Goal: Use online tool/utility: Utilize a website feature to perform a specific function

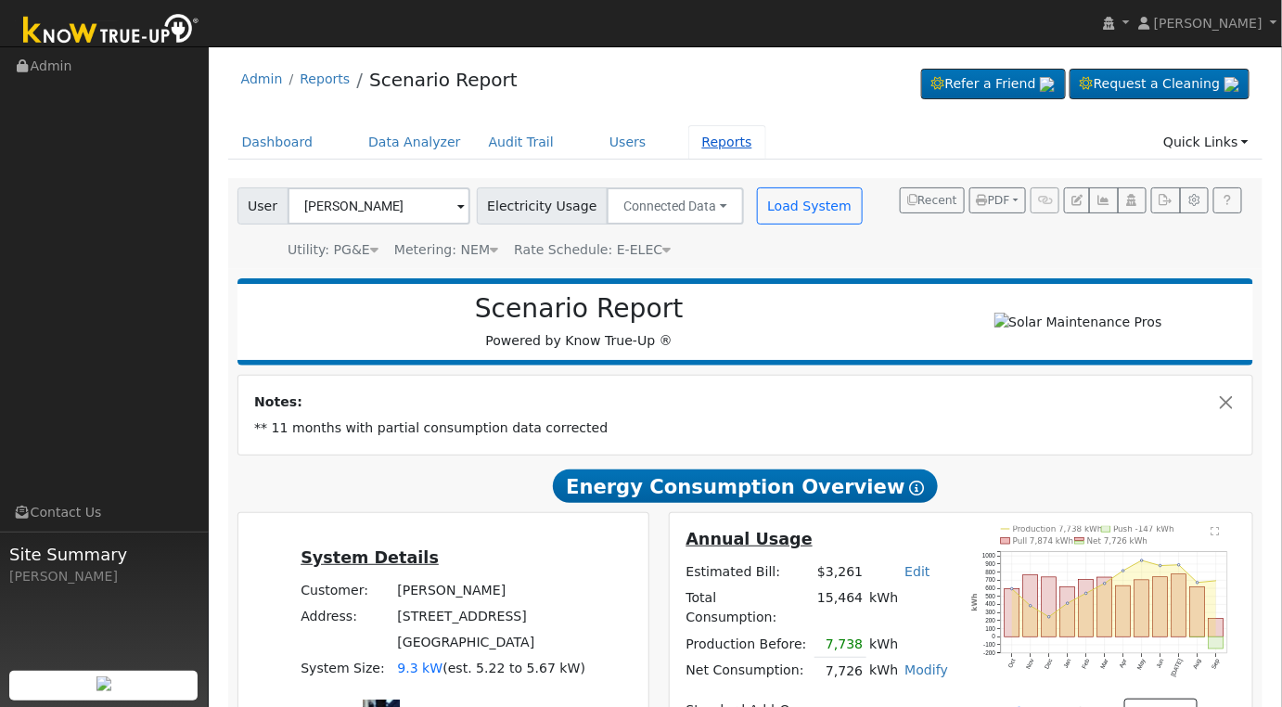
click at [688, 148] on link "Reports" at bounding box center [727, 142] width 78 height 34
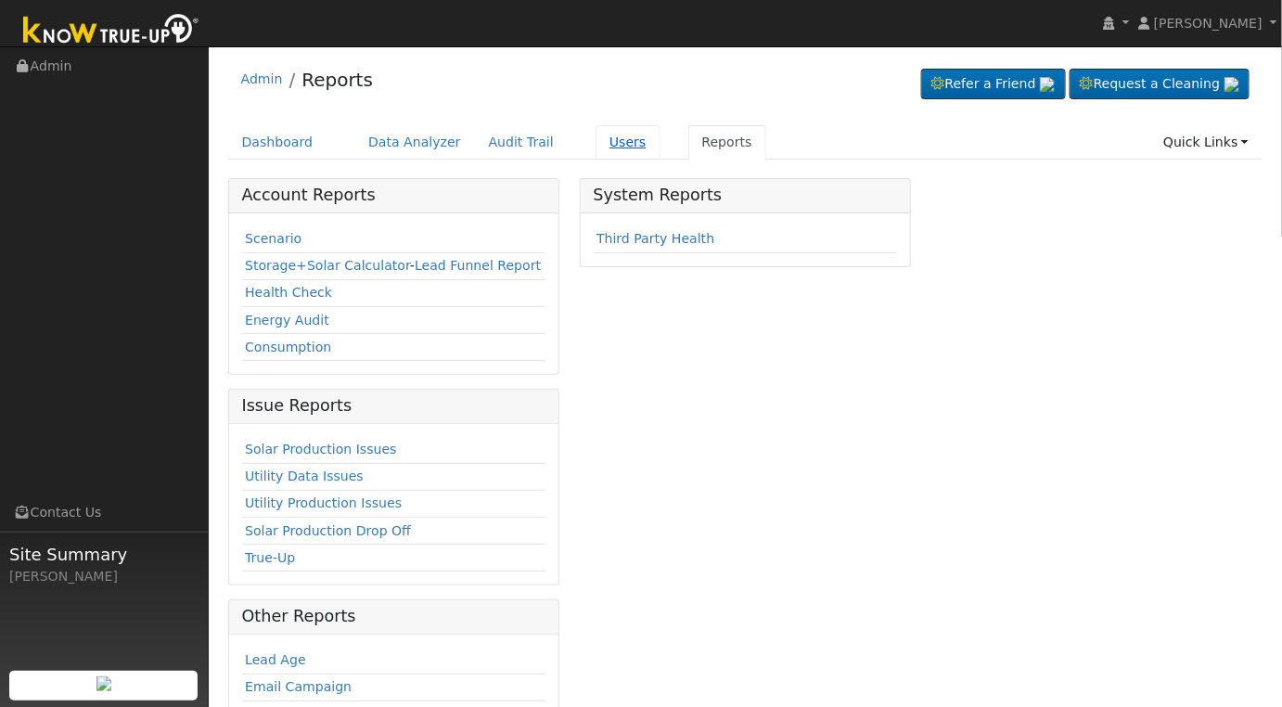
click at [610, 148] on link "Users" at bounding box center [628, 142] width 65 height 34
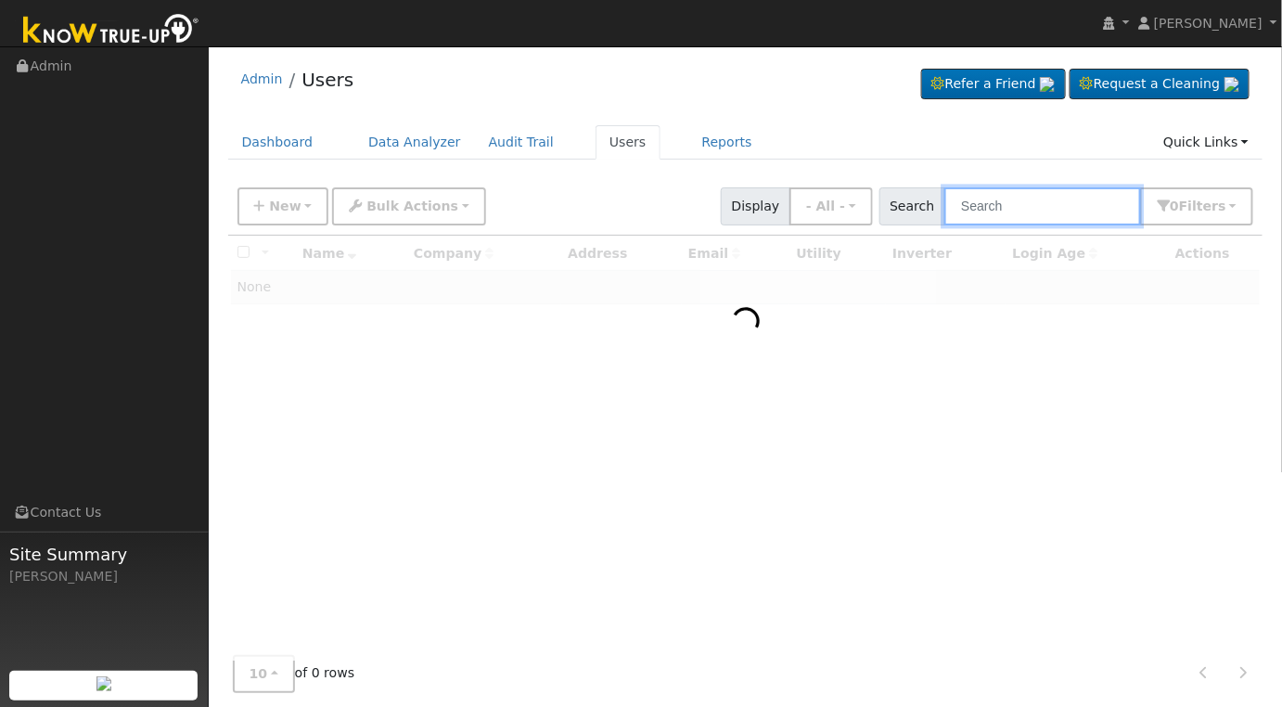
click at [1036, 210] on input "text" at bounding box center [1042, 206] width 197 height 38
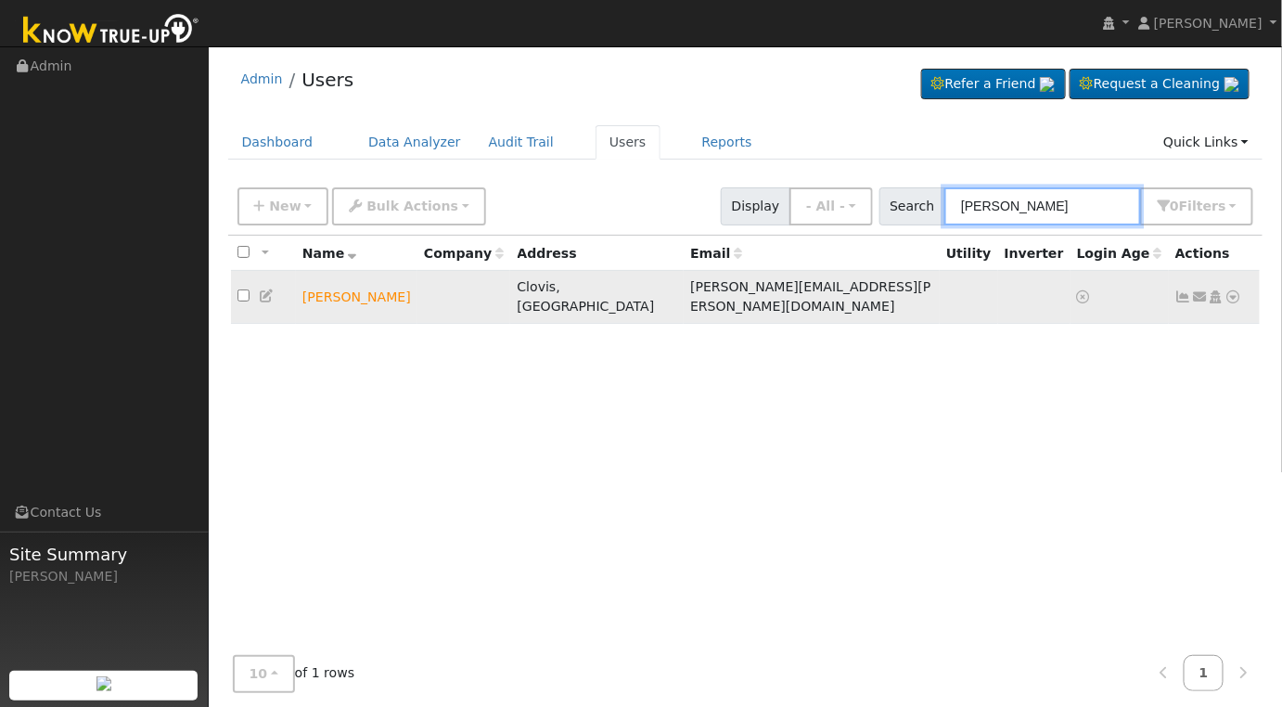
type input "adam tsudama"
click at [1200, 290] on icon at bounding box center [1200, 296] width 17 height 13
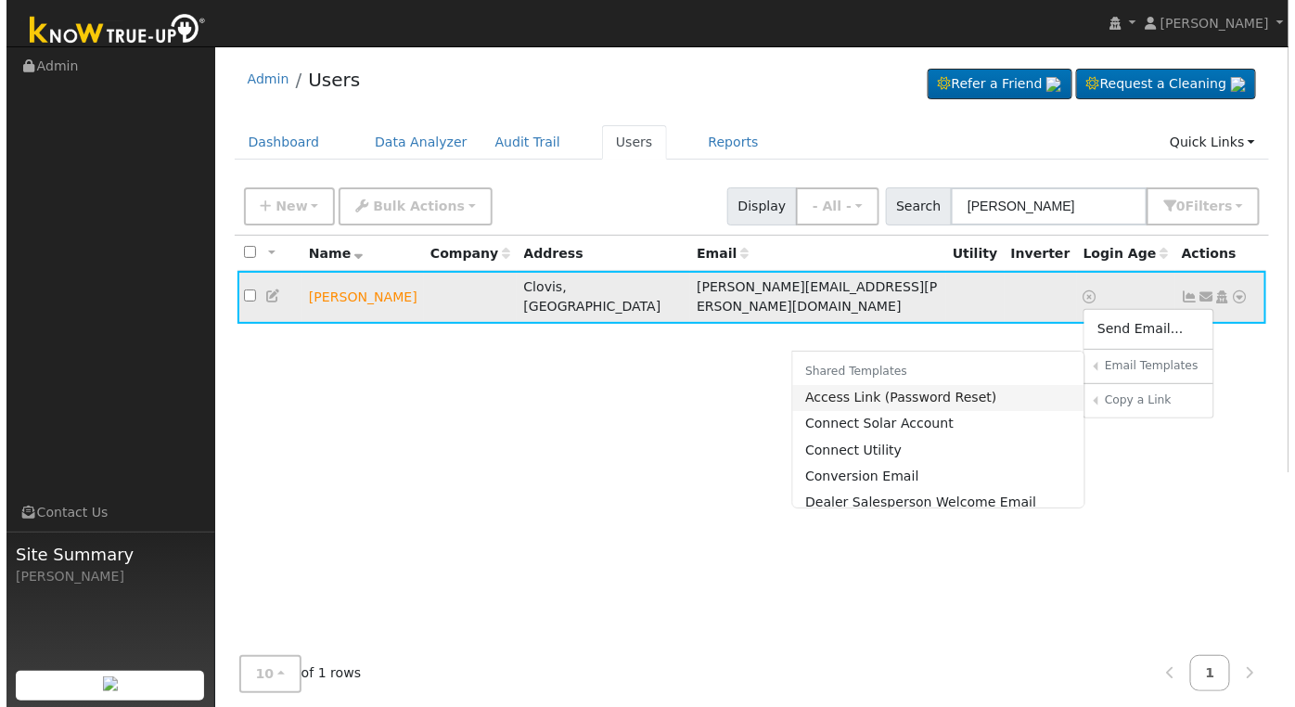
scroll to position [315, 0]
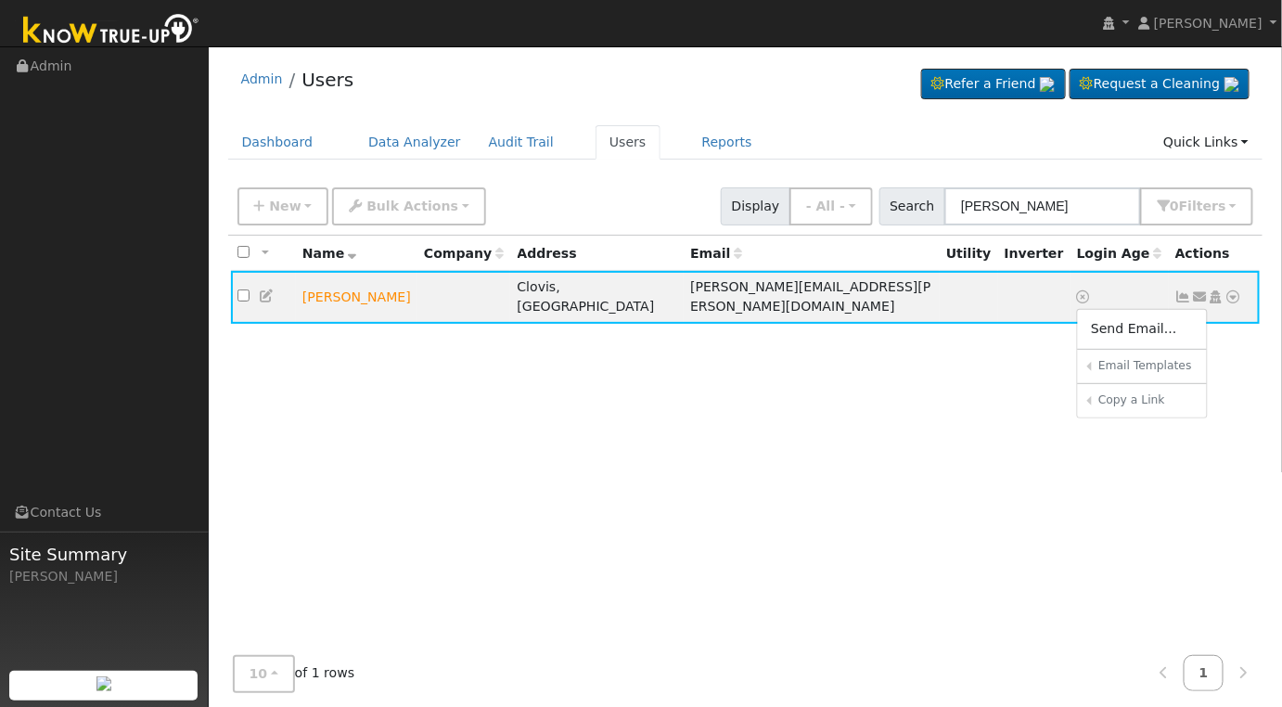
click at [0, 0] on link "Sharing Data for Solar / Battery Proposal" at bounding box center [0, 0] width 0 height 0
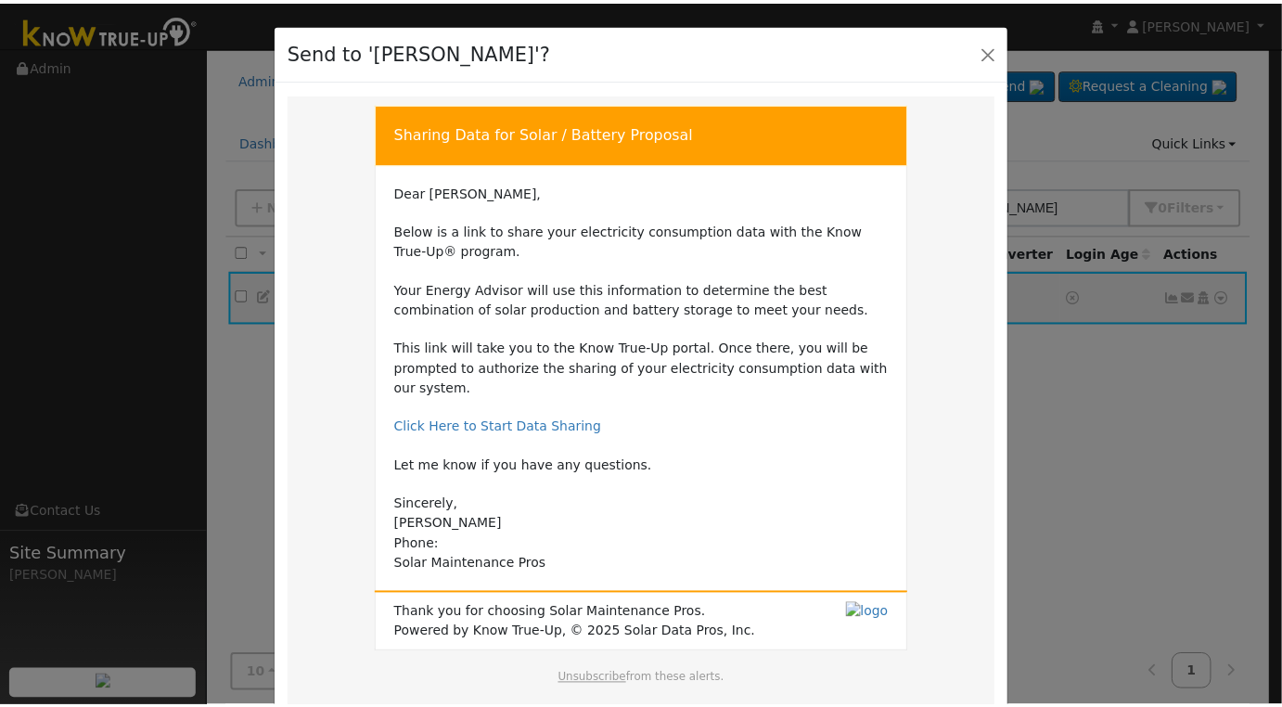
scroll to position [100, 0]
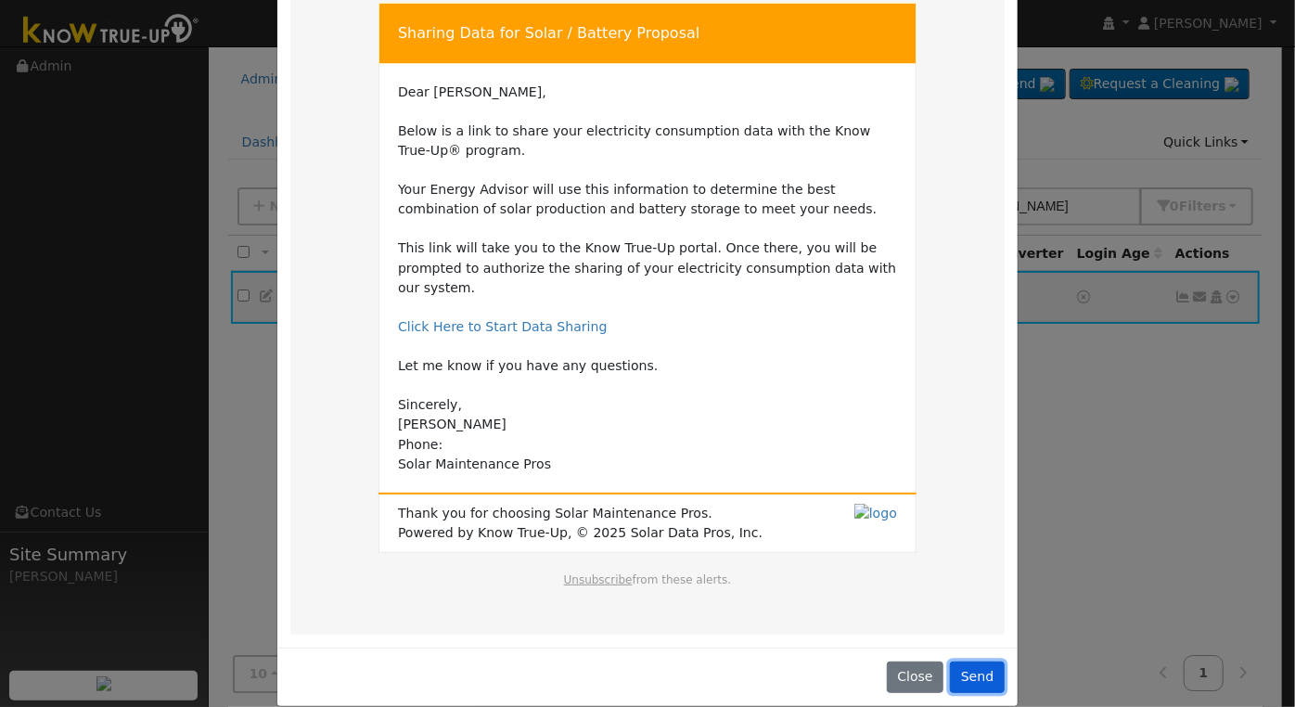
click at [976, 661] on button "Send" at bounding box center [977, 677] width 55 height 32
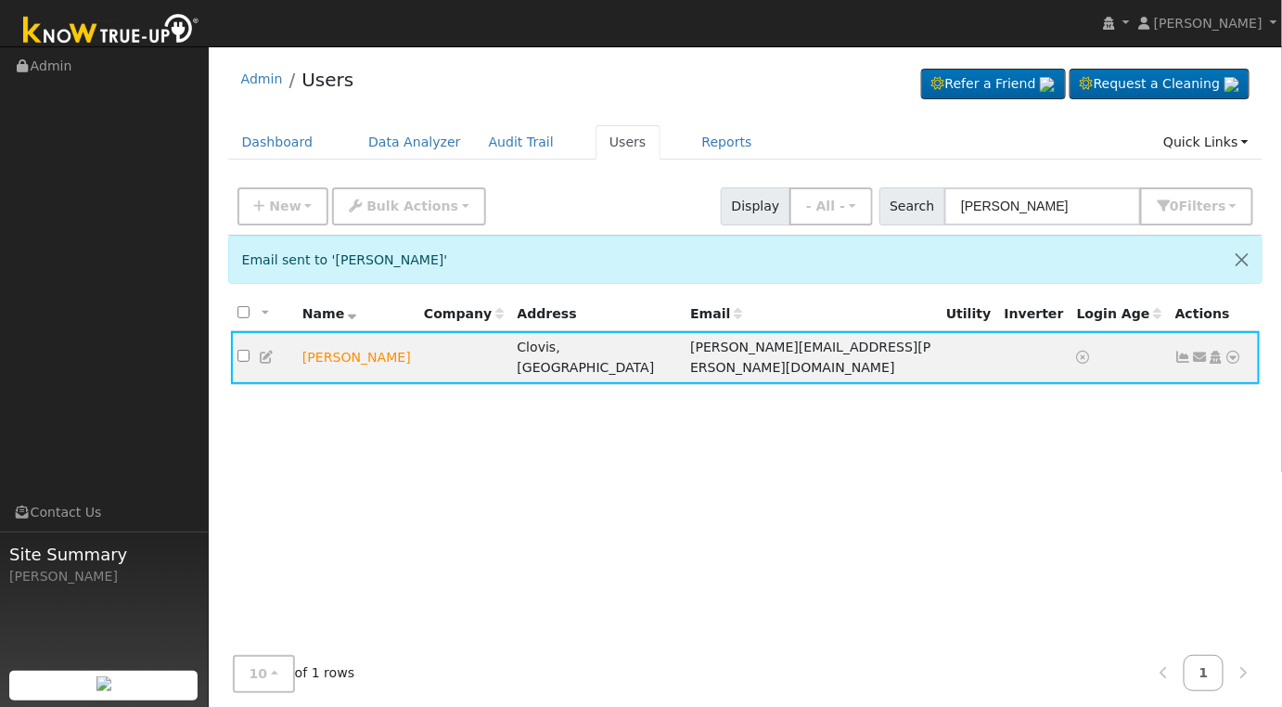
click at [972, 652] on div "10 10 25 50 100 of 1 rows 1" at bounding box center [745, 674] width 1035 height 66
click at [972, 649] on div "10 10 25 50 100 of 1 rows 1" at bounding box center [745, 674] width 1035 height 66
click at [692, 136] on link "Reports" at bounding box center [727, 142] width 78 height 34
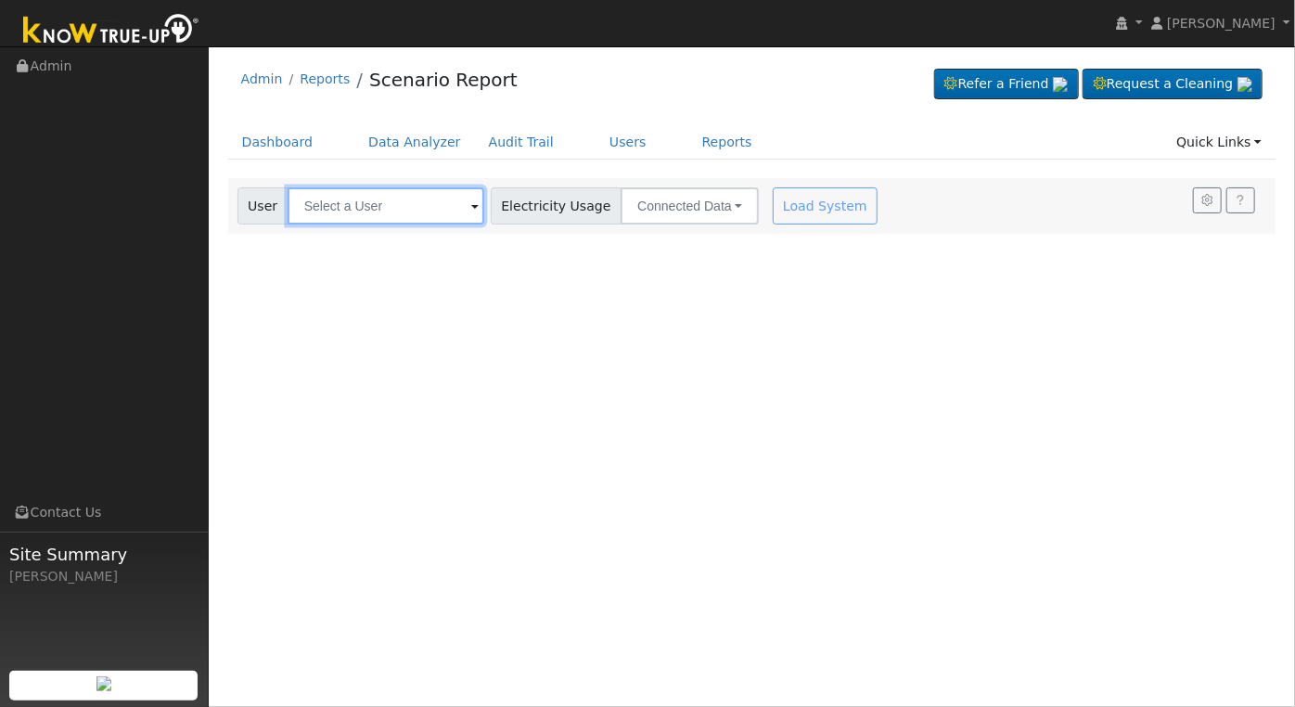
click at [379, 203] on input "text" at bounding box center [386, 205] width 197 height 37
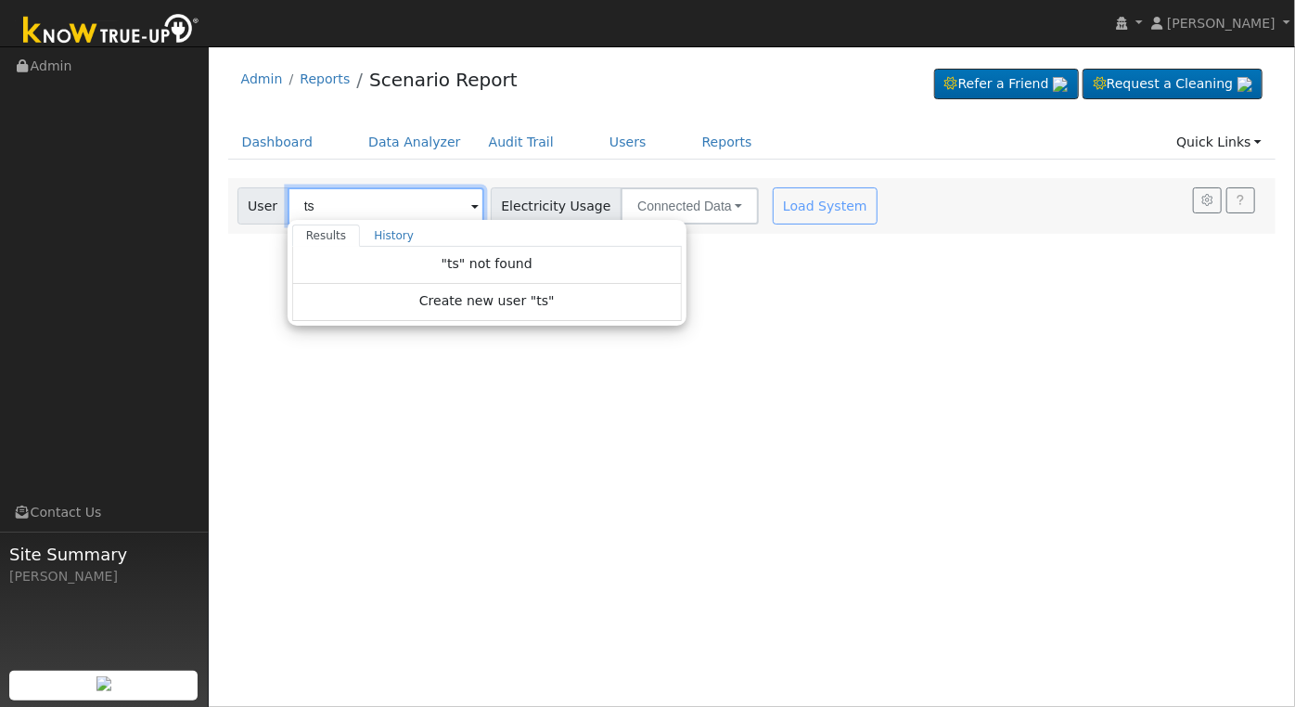
type input "t"
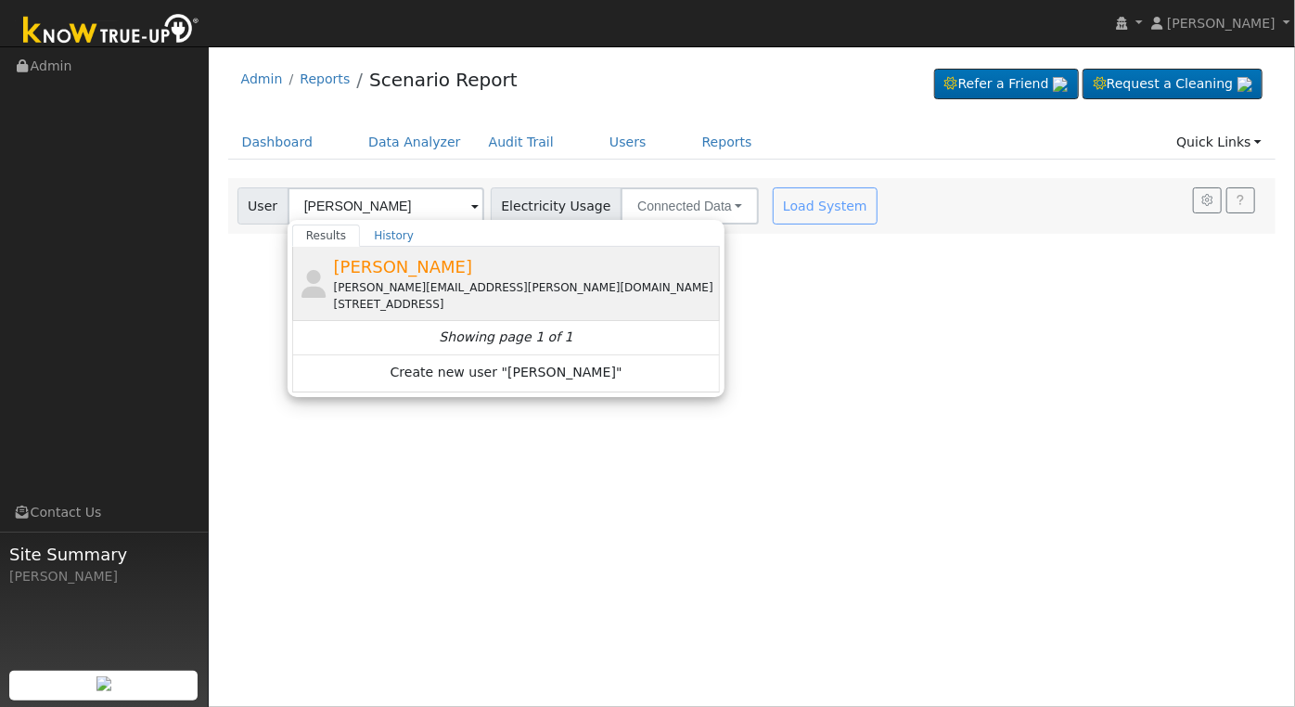
click at [507, 269] on div "[PERSON_NAME] [PERSON_NAME][EMAIL_ADDRESS][PERSON_NAME][DOMAIN_NAME] [STREET_AD…" at bounding box center [525, 283] width 383 height 58
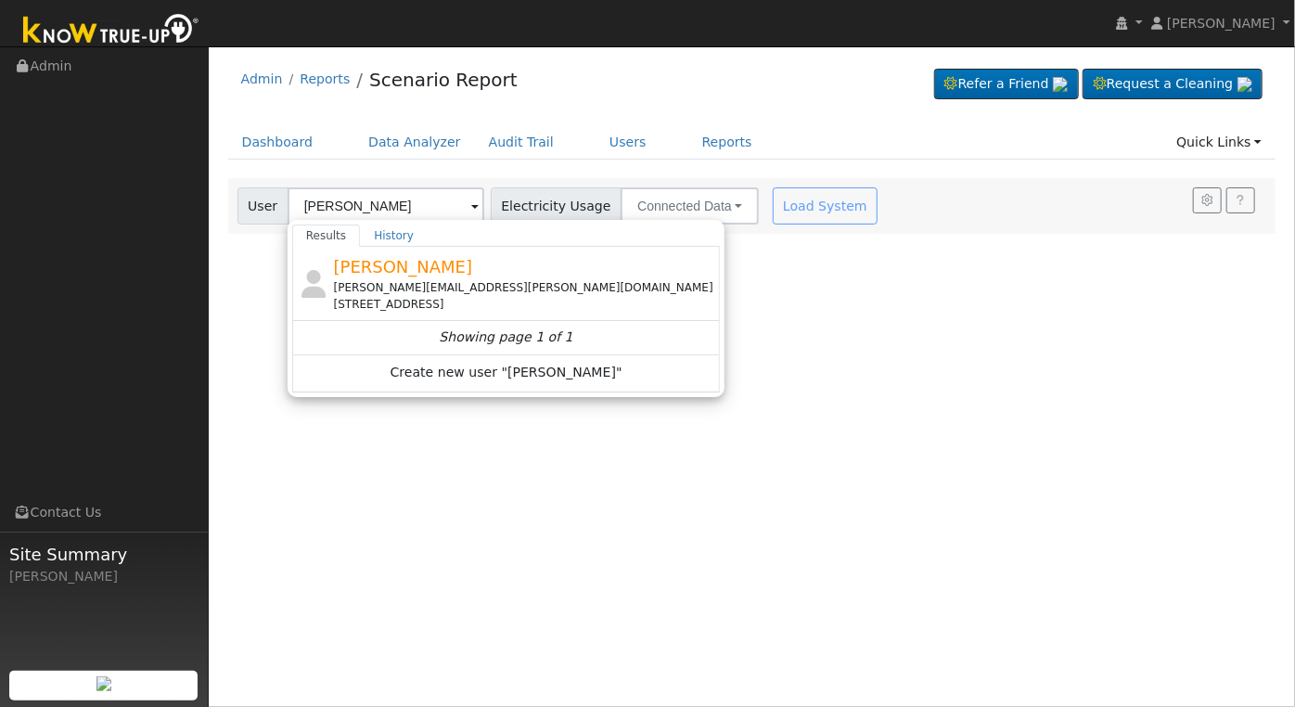
type input "[PERSON_NAME]"
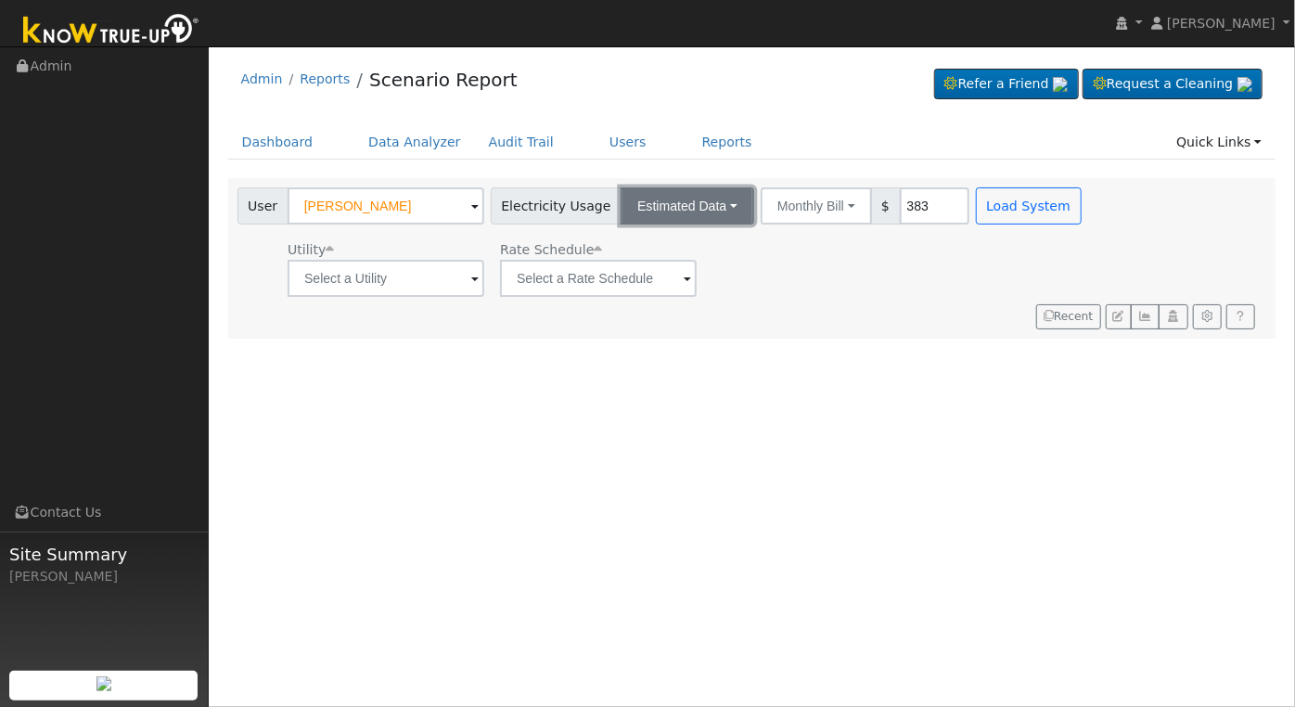
click at [710, 204] on button "Estimated Data" at bounding box center [688, 205] width 134 height 37
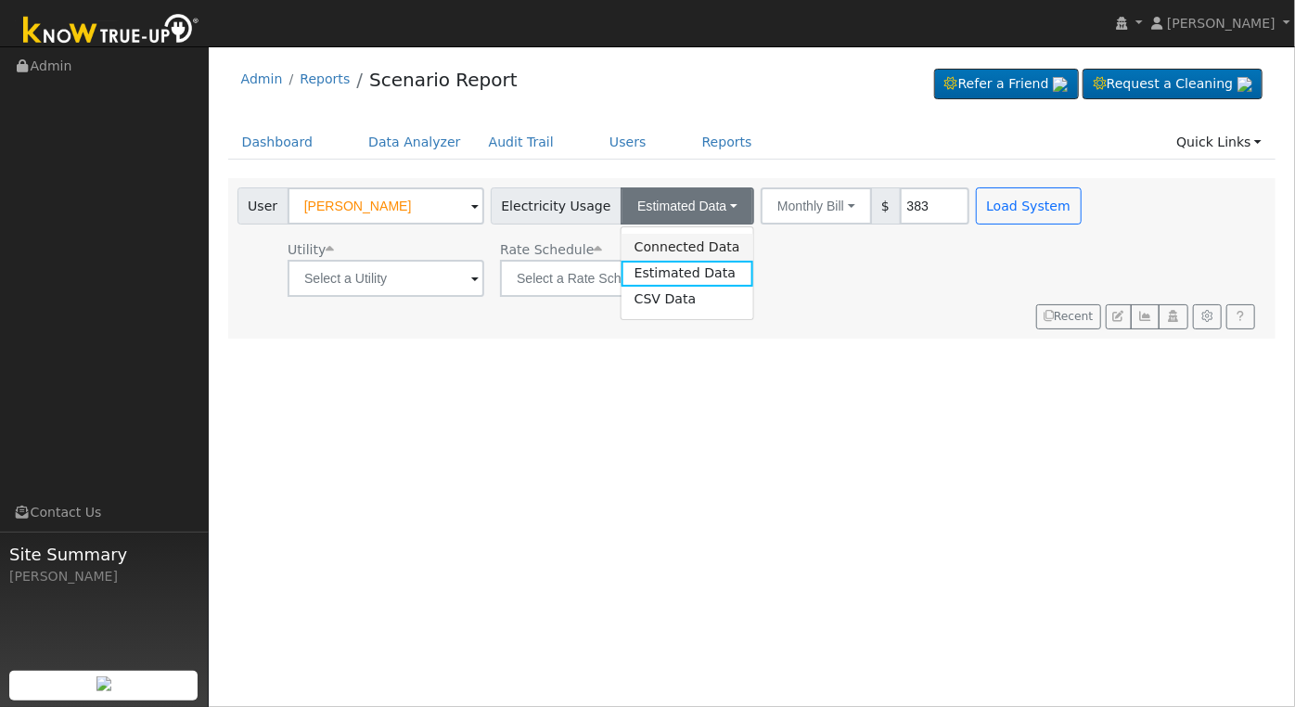
click at [668, 249] on link "Connected Data" at bounding box center [688, 247] width 132 height 26
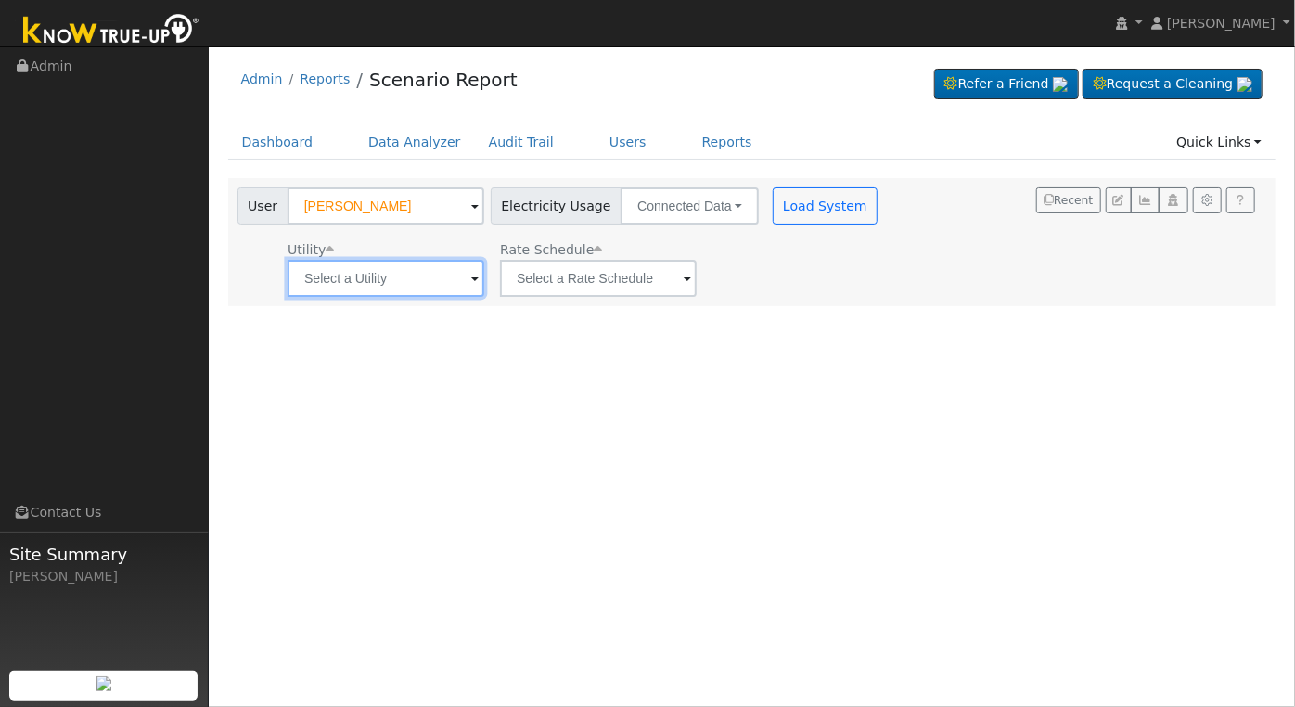
click at [401, 285] on input "text" at bounding box center [386, 278] width 197 height 37
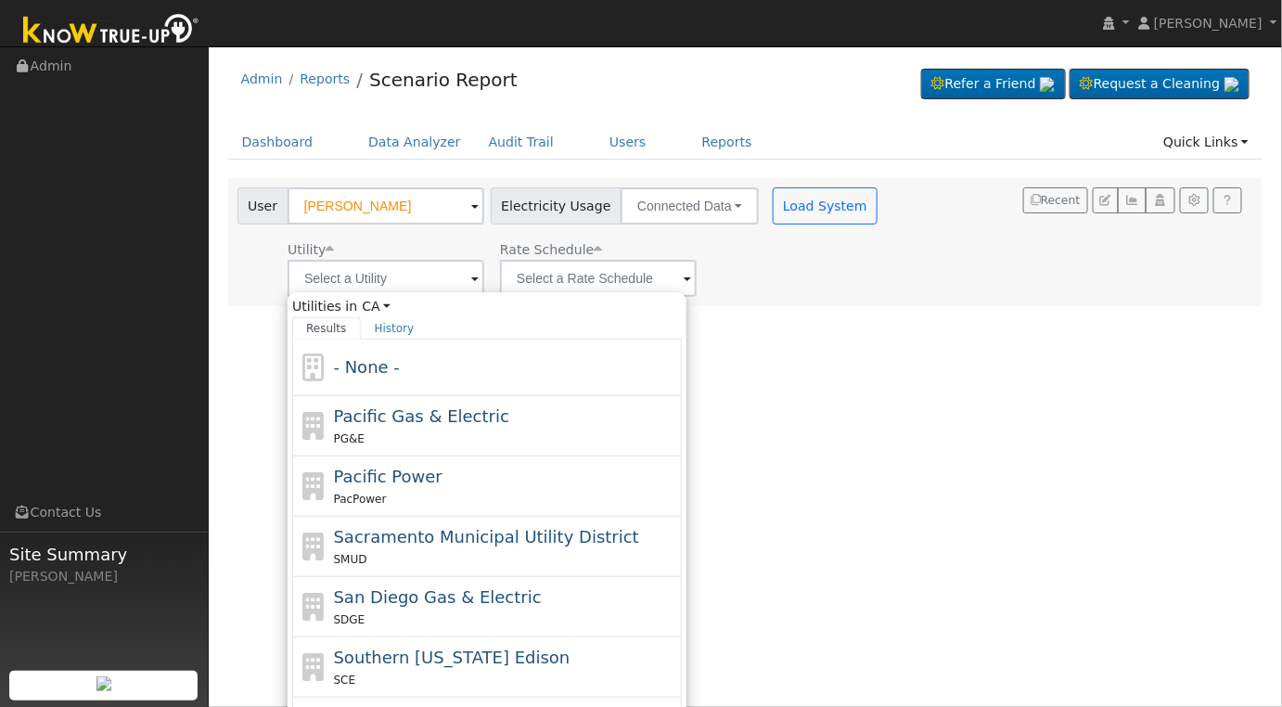
drag, startPoint x: 492, startPoint y: 425, endPoint x: 512, endPoint y: 408, distance: 26.4
click at [492, 425] on div "Pacific Gas & Electric PG&E" at bounding box center [506, 426] width 344 height 45
type input "Pacific Gas & Electric"
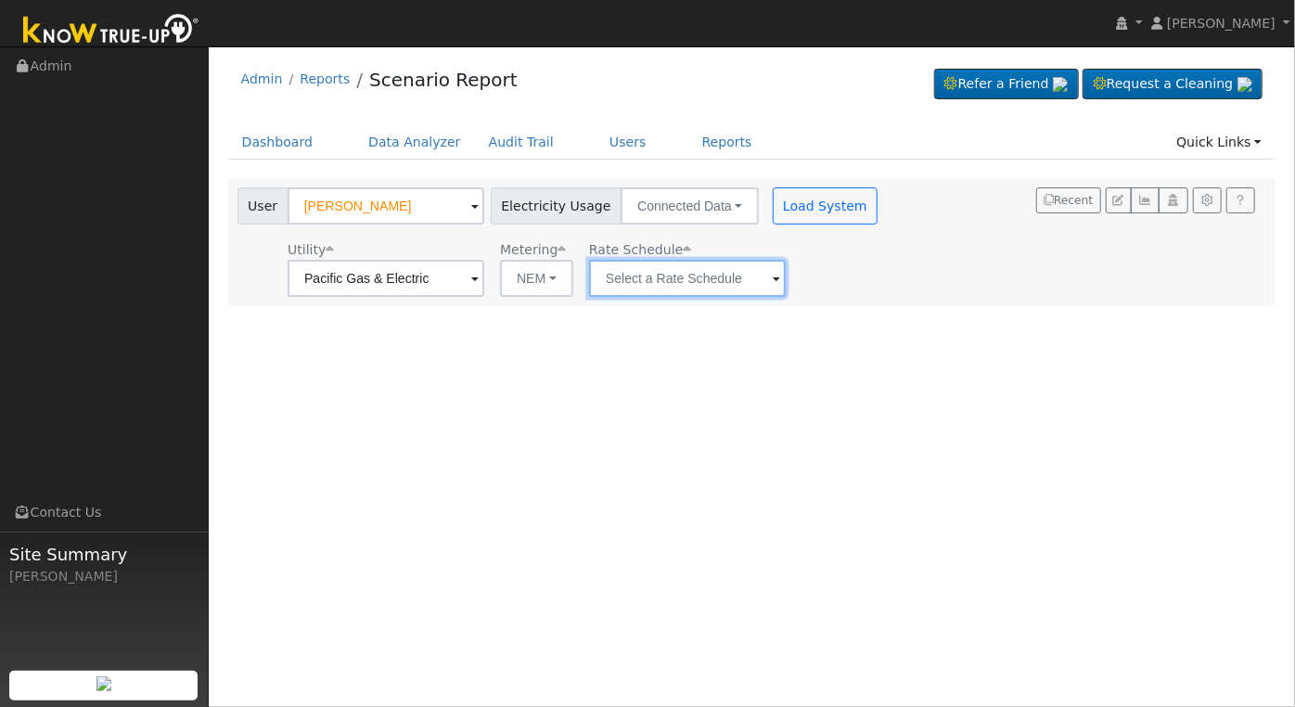
click at [696, 269] on input "text" at bounding box center [687, 278] width 197 height 37
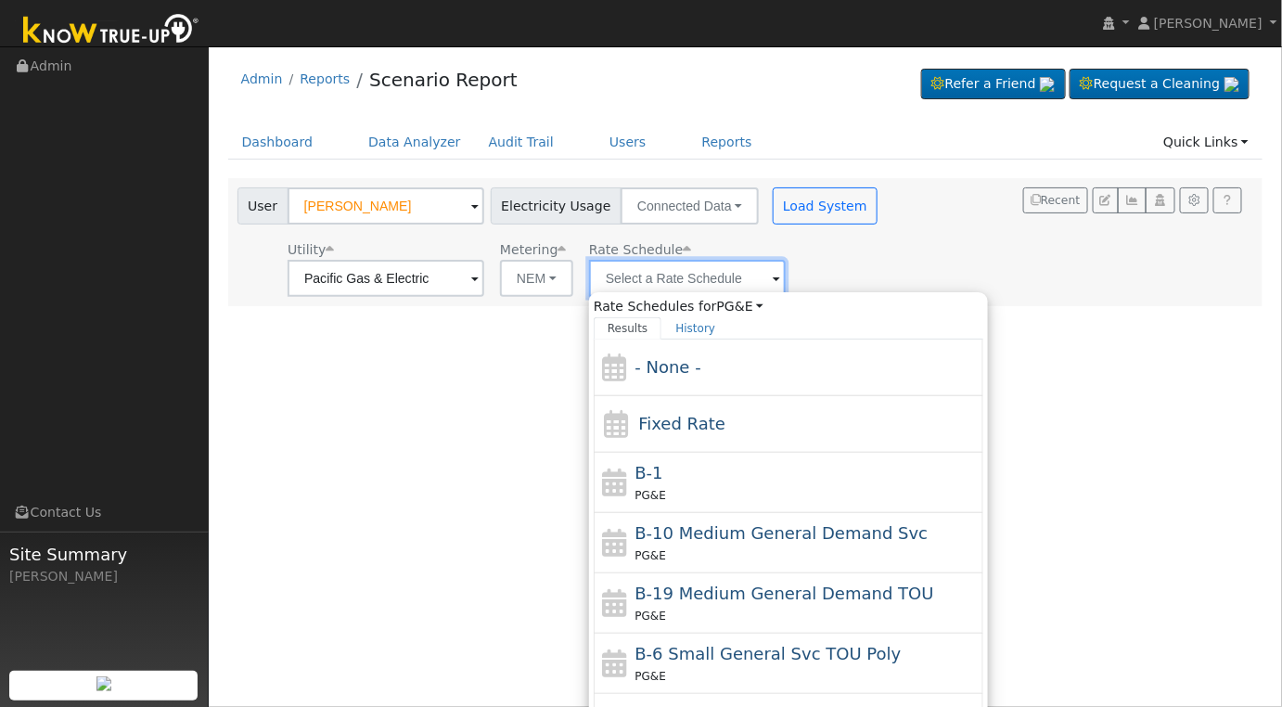
click at [758, 284] on input "text" at bounding box center [687, 278] width 197 height 37
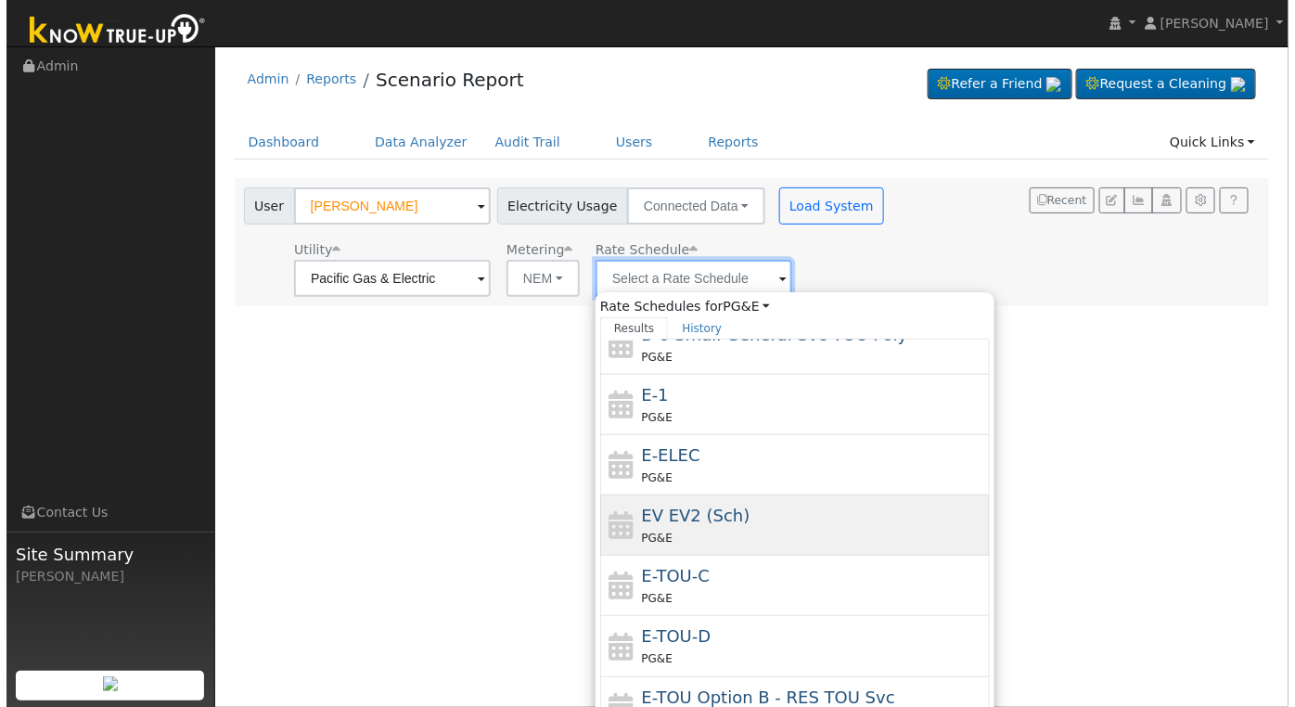
scroll to position [320, 0]
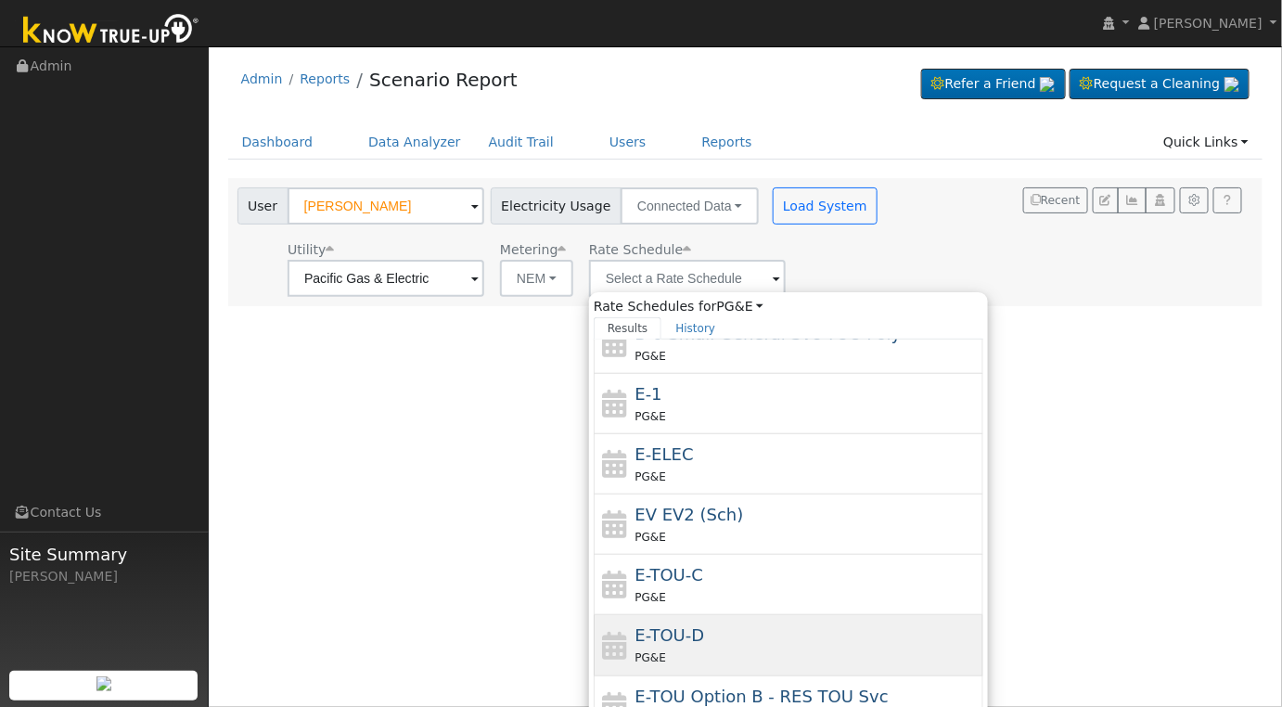
click at [851, 652] on div "PG&E" at bounding box center [808, 657] width 344 height 19
type input "E-TOU-D"
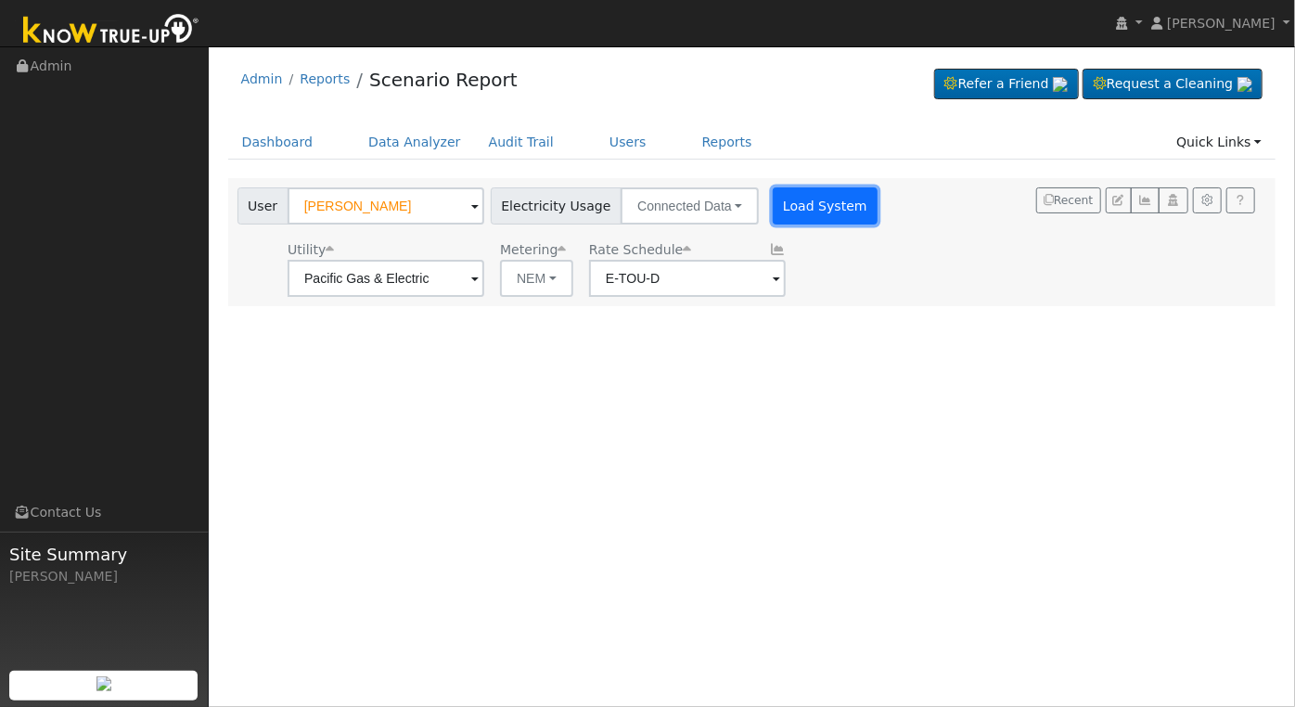
click at [799, 223] on button "Load System" at bounding box center [826, 205] width 106 height 37
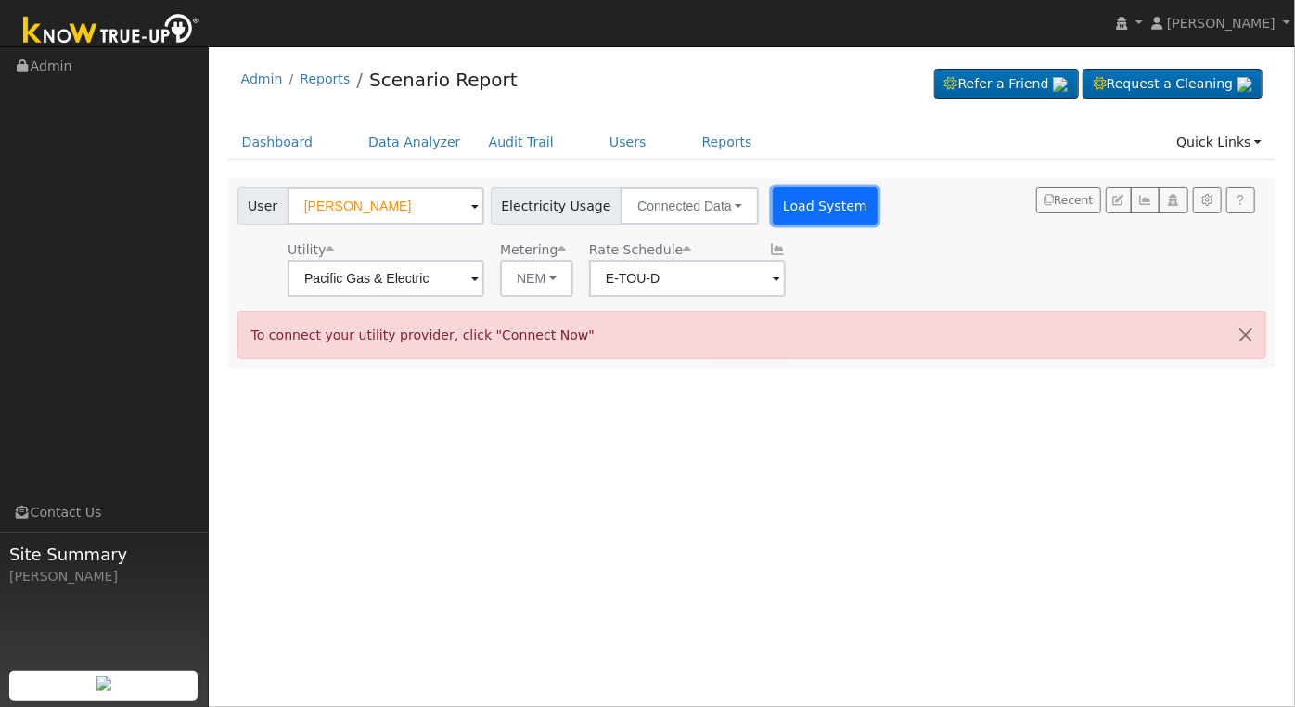
click at [816, 208] on button "Load System" at bounding box center [826, 205] width 106 height 37
click at [878, 241] on div "User [PERSON_NAME] Account Default Account Default Account [STREET_ADDRESS] Pri…" at bounding box center [749, 239] width 1030 height 116
click at [1245, 338] on button "button" at bounding box center [1246, 334] width 39 height 45
